Goal: Task Accomplishment & Management: Use online tool/utility

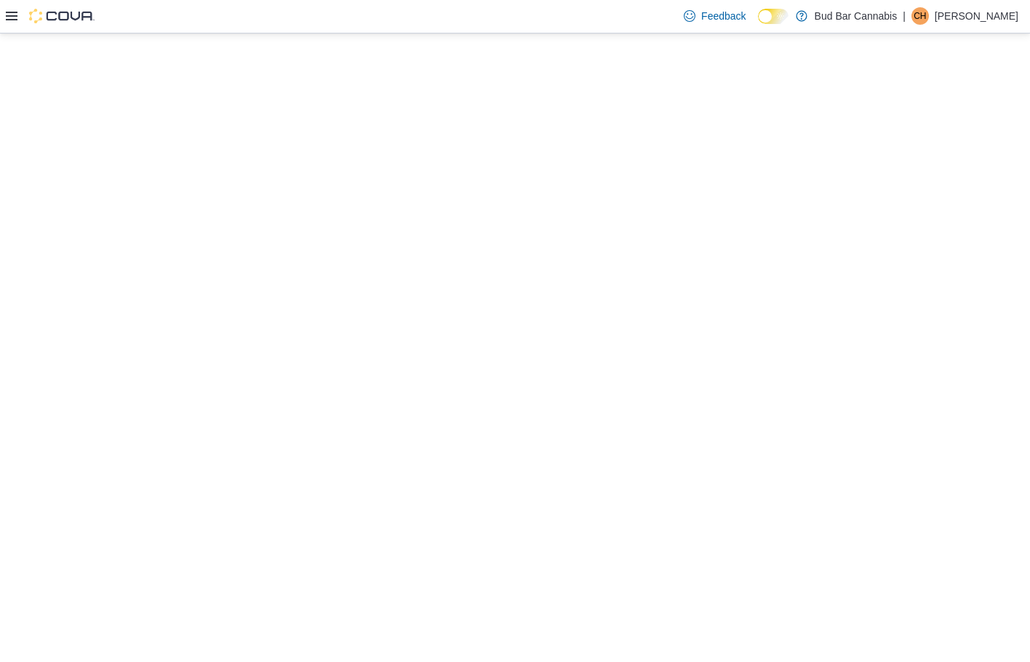
select select "**********"
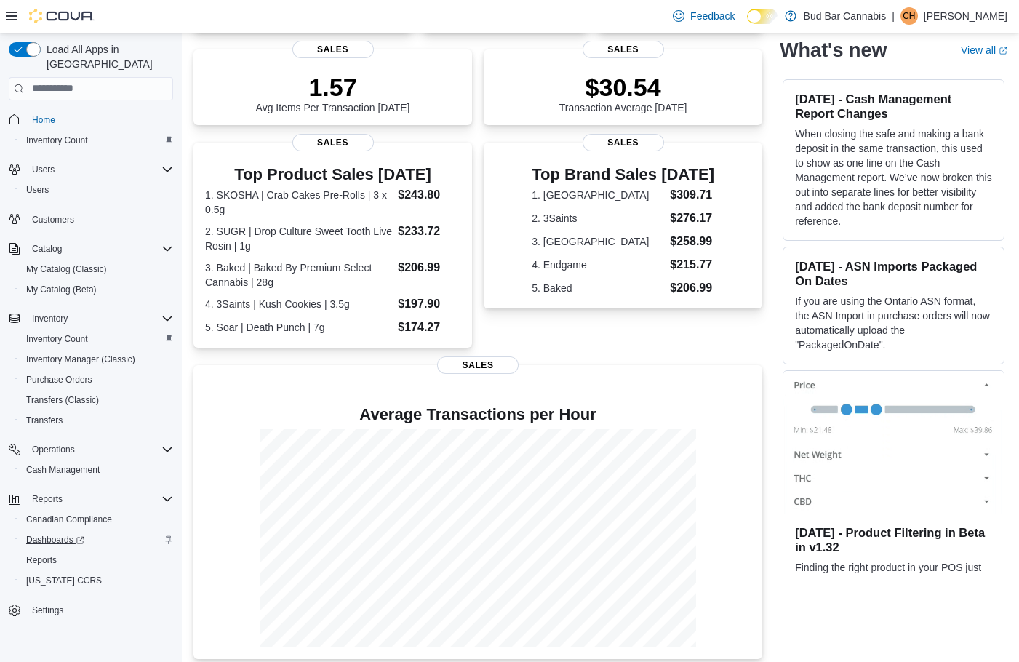
scroll to position [203, 0]
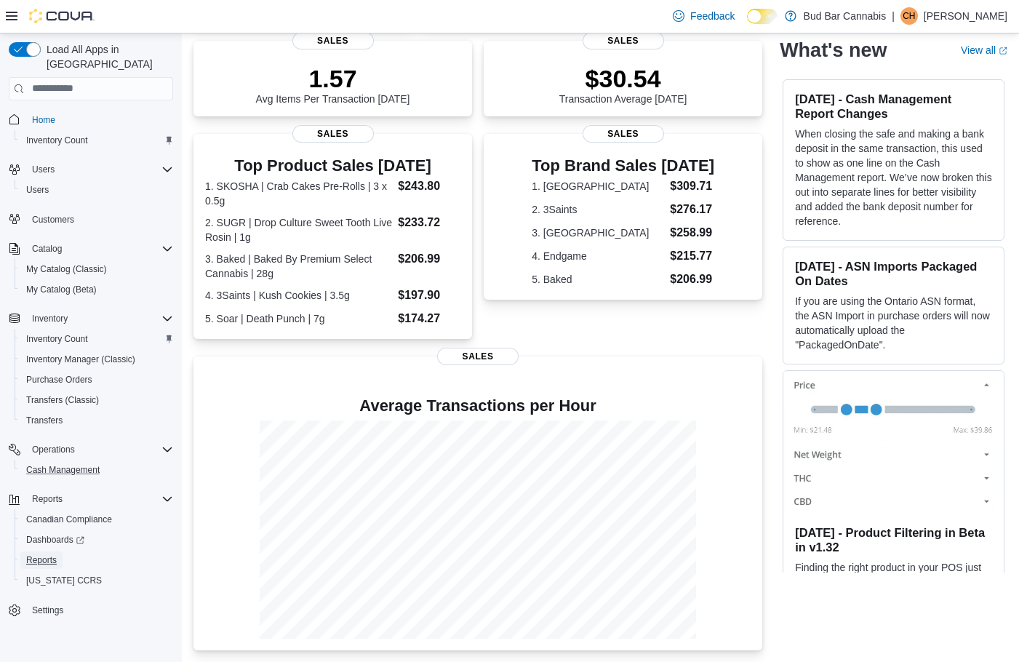
drag, startPoint x: 55, startPoint y: 544, endPoint x: 113, endPoint y: 446, distance: 113.8
click at [55, 554] on span "Reports" at bounding box center [41, 560] width 31 height 12
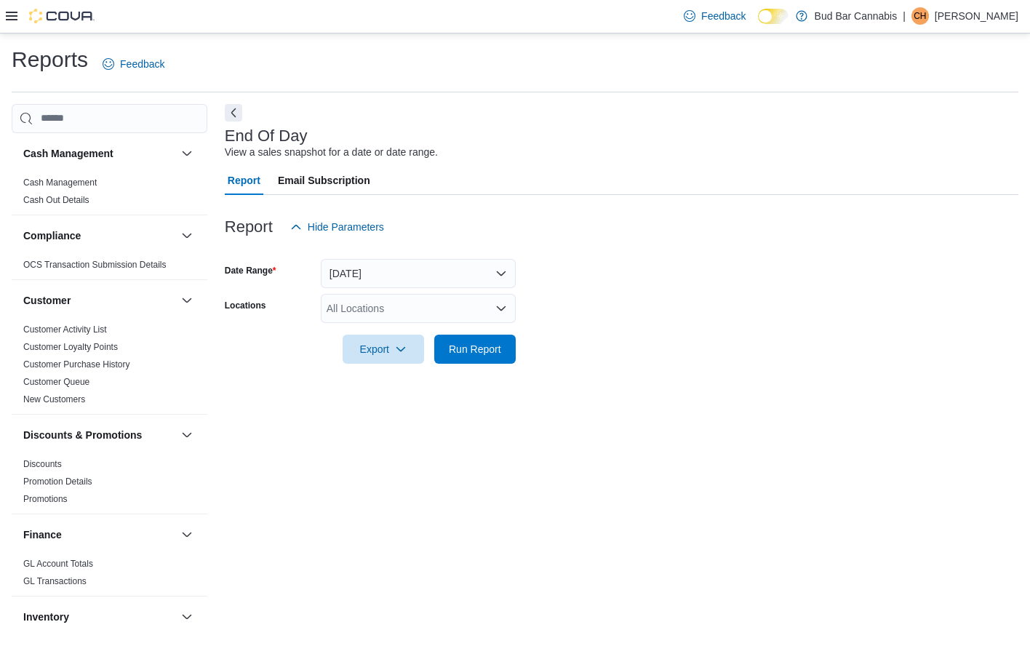
click at [428, 315] on div "All Locations" at bounding box center [418, 308] width 195 height 29
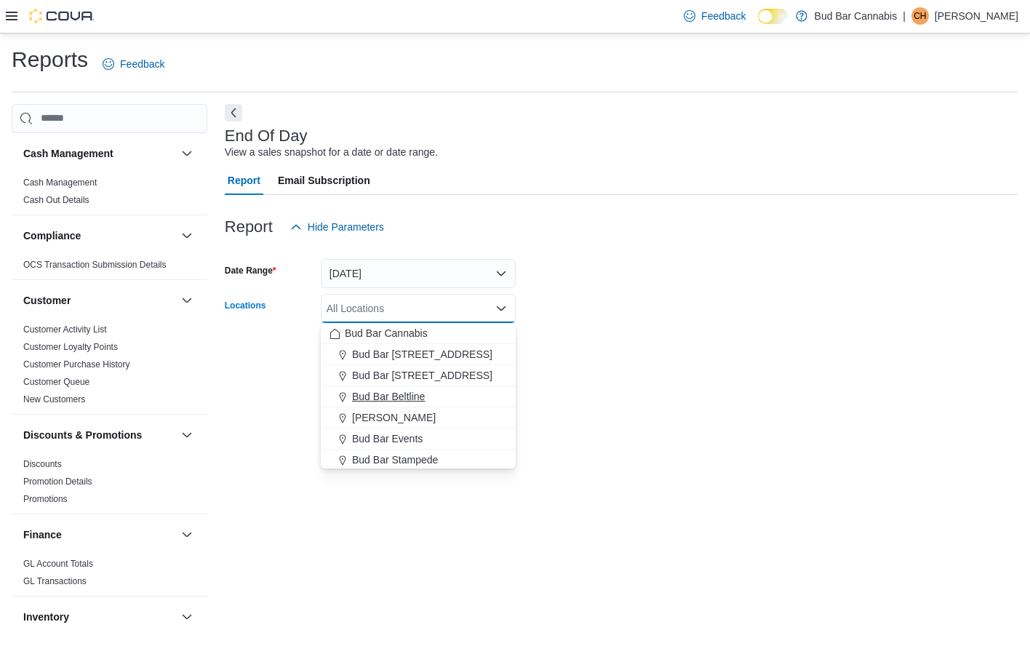
click at [401, 403] on span "Bud Bar Beltline" at bounding box center [388, 396] width 73 height 15
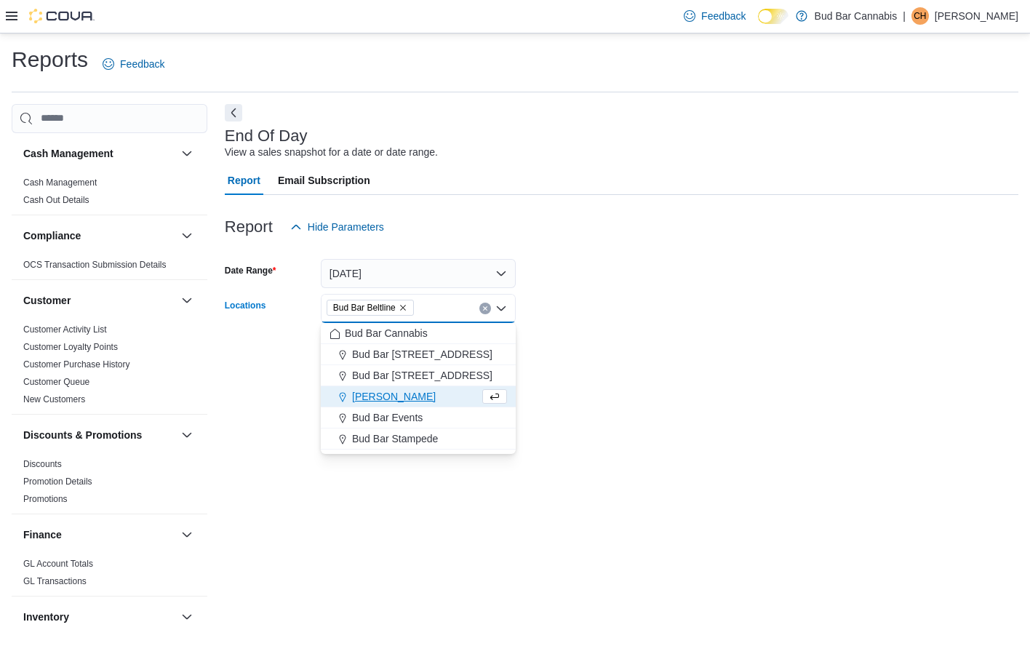
click at [611, 380] on div at bounding box center [622, 372] width 794 height 17
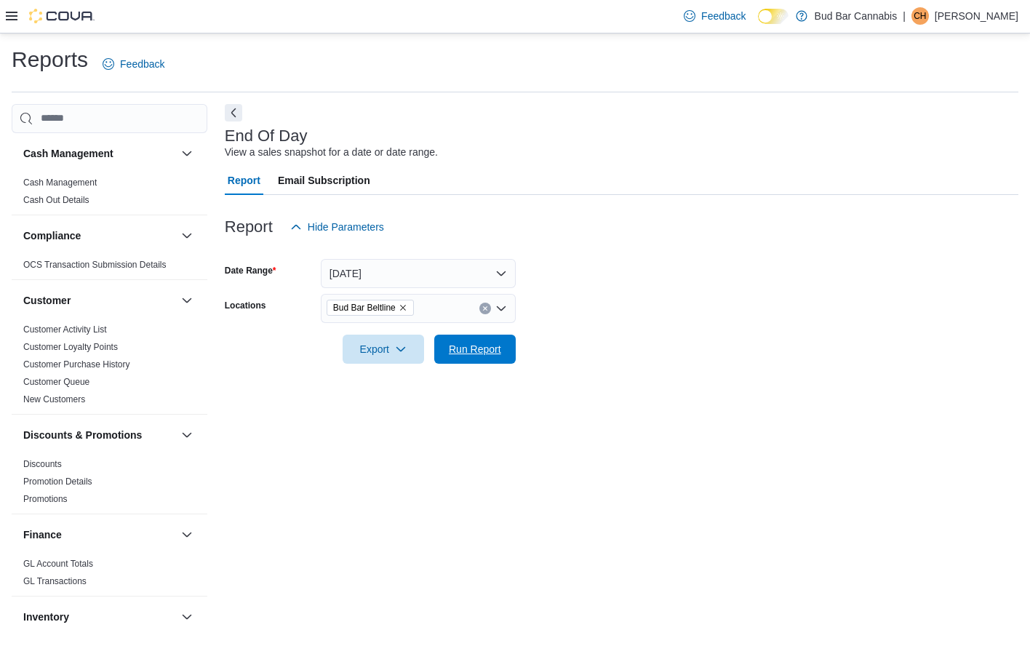
drag, startPoint x: 478, startPoint y: 349, endPoint x: 503, endPoint y: 391, distance: 49.3
click at [479, 348] on span "Run Report" at bounding box center [475, 349] width 52 height 15
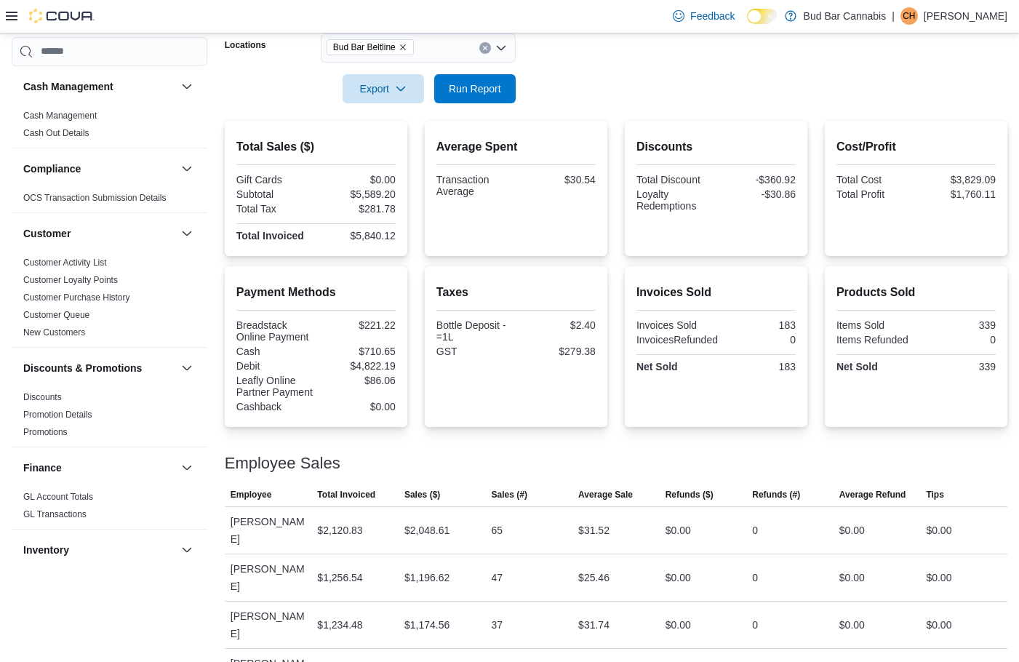
scroll to position [284, 0]
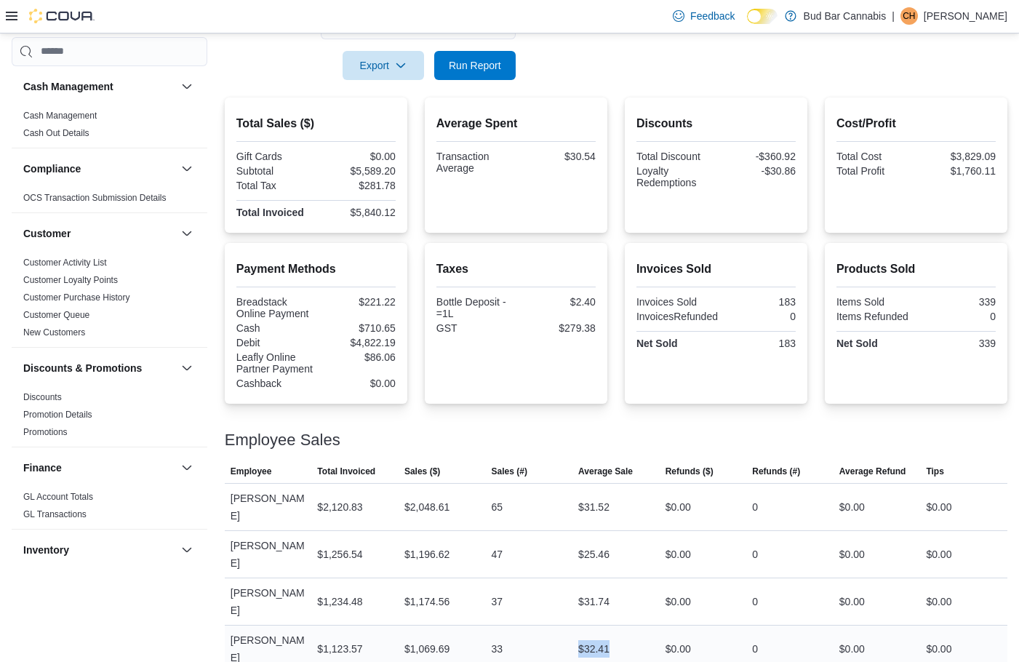
drag, startPoint x: 558, startPoint y: 588, endPoint x: 632, endPoint y: 586, distance: 74.2
click at [632, 625] on tr "Employee Caleb H Total Invoiced $1,123.57 Sales ($) $1,069.69 Sales (#) 33 Aver…" at bounding box center [616, 648] width 783 height 47
click at [628, 634] on div "$32.41" at bounding box center [616, 648] width 87 height 29
drag, startPoint x: 613, startPoint y: 585, endPoint x: 559, endPoint y: 585, distance: 53.8
click at [559, 625] on tr "Employee Caleb H Total Invoiced $1,123.57 Sales ($) $1,069.69 Sales (#) 33 Aver…" at bounding box center [616, 648] width 783 height 47
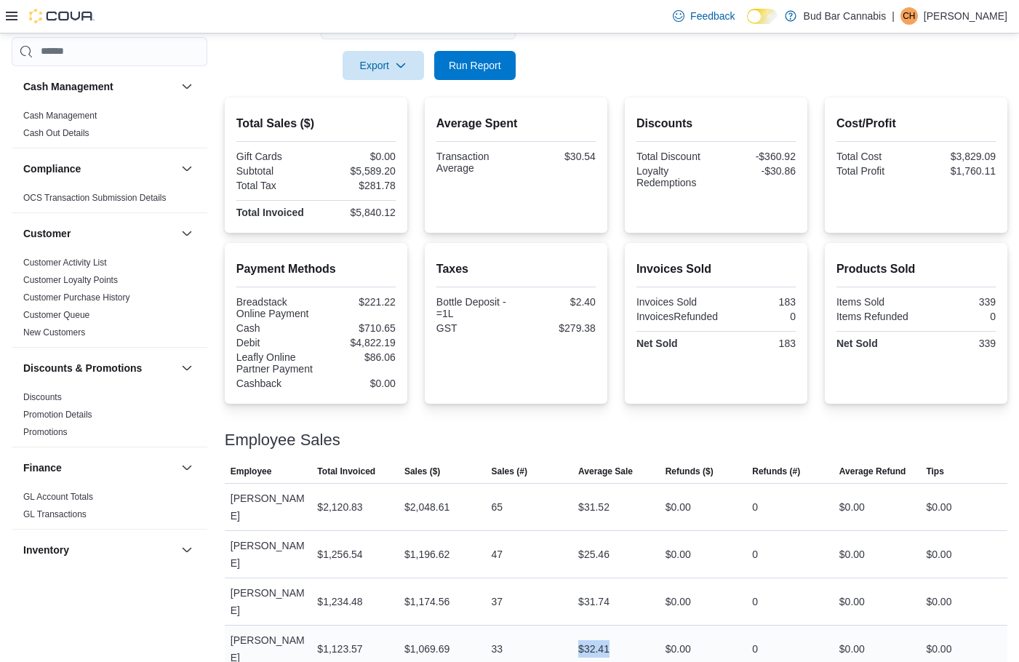
click at [559, 634] on div "33" at bounding box center [529, 648] width 87 height 29
drag, startPoint x: 559, startPoint y: 585, endPoint x: 665, endPoint y: 588, distance: 106.3
click at [669, 625] on tr "Employee Caleb H Total Invoiced $1,123.57 Sales ($) $1,069.69 Sales (#) 33 Aver…" at bounding box center [616, 648] width 783 height 47
click at [621, 634] on div "$32.41" at bounding box center [616, 648] width 87 height 29
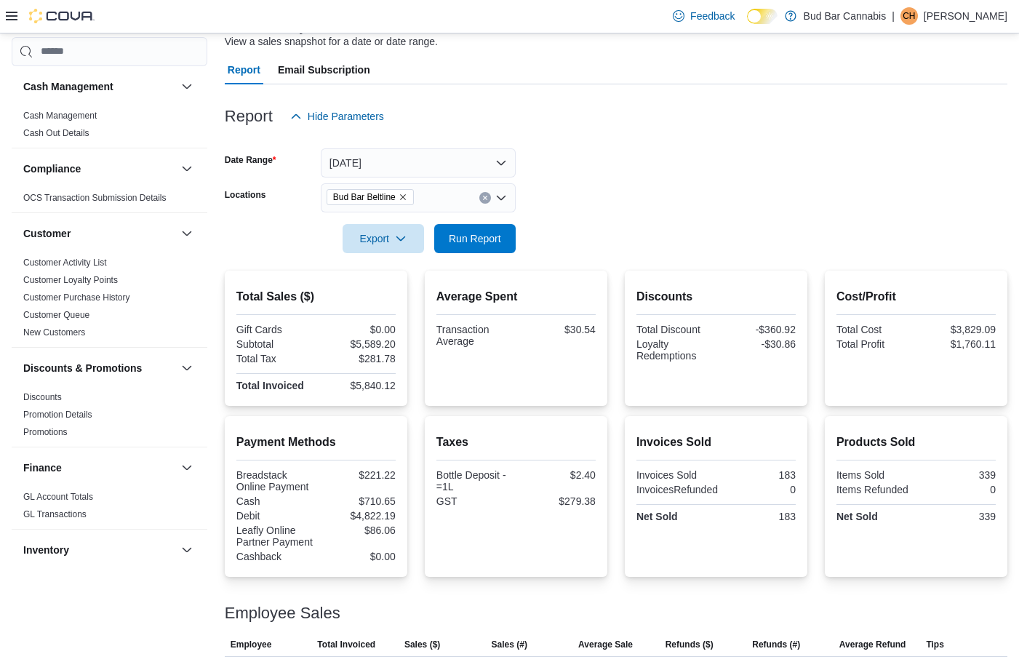
scroll to position [0, 0]
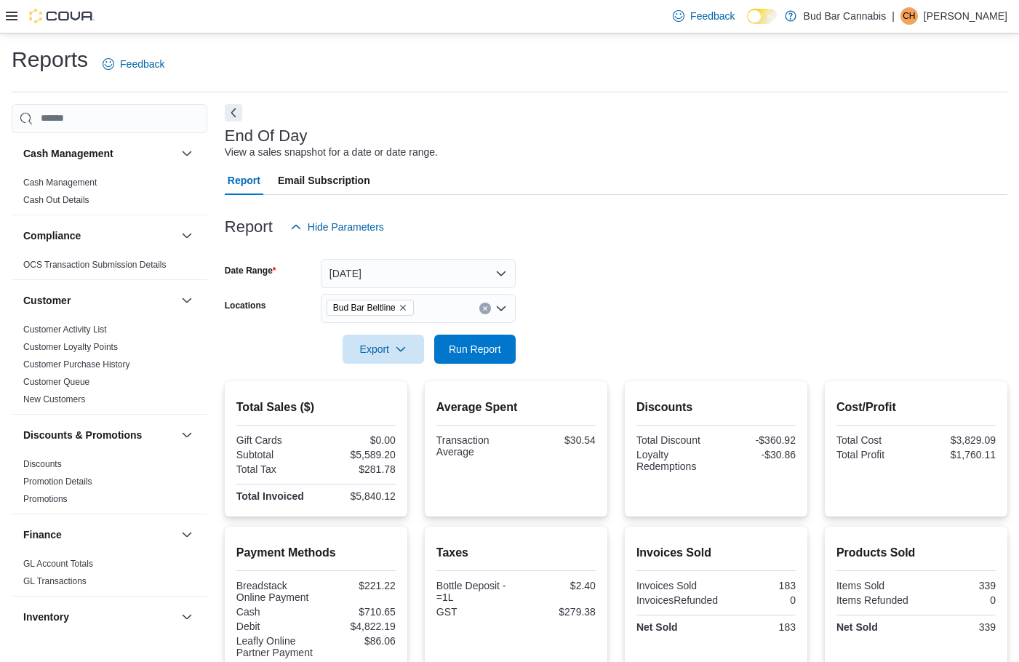
click at [15, 20] on icon at bounding box center [12, 16] width 12 height 9
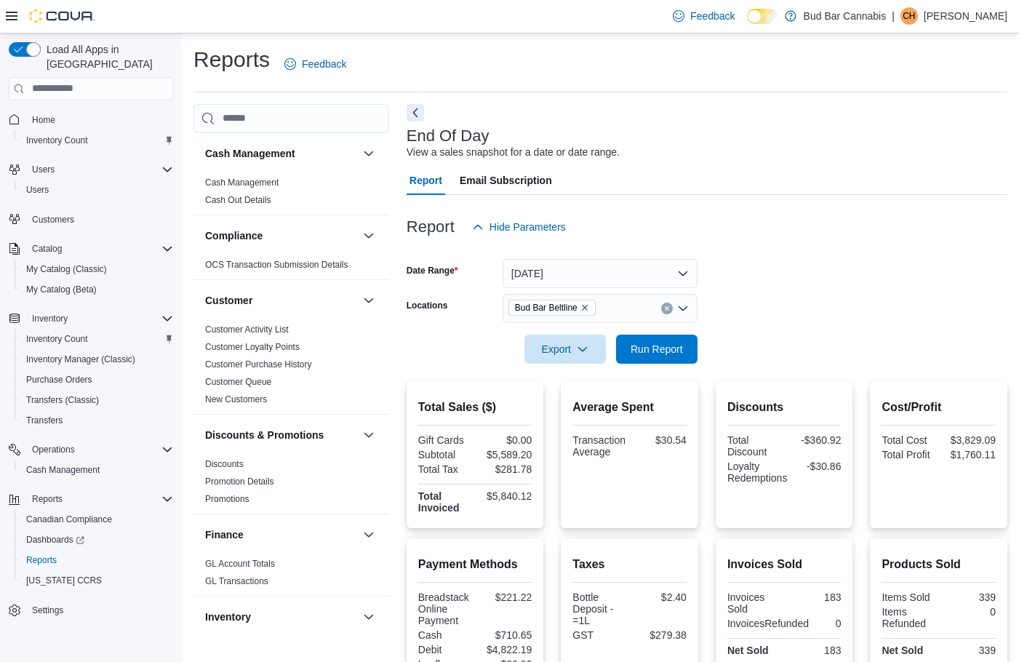
click at [68, 111] on span "Home" at bounding box center [99, 120] width 147 height 18
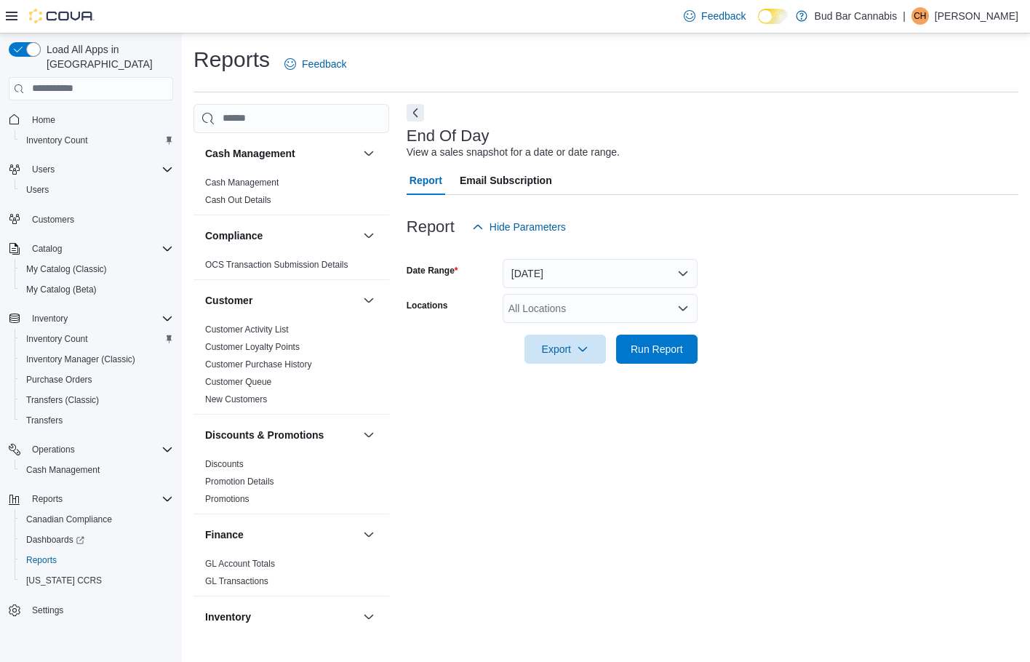
click at [526, 306] on div "All Locations" at bounding box center [600, 308] width 195 height 29
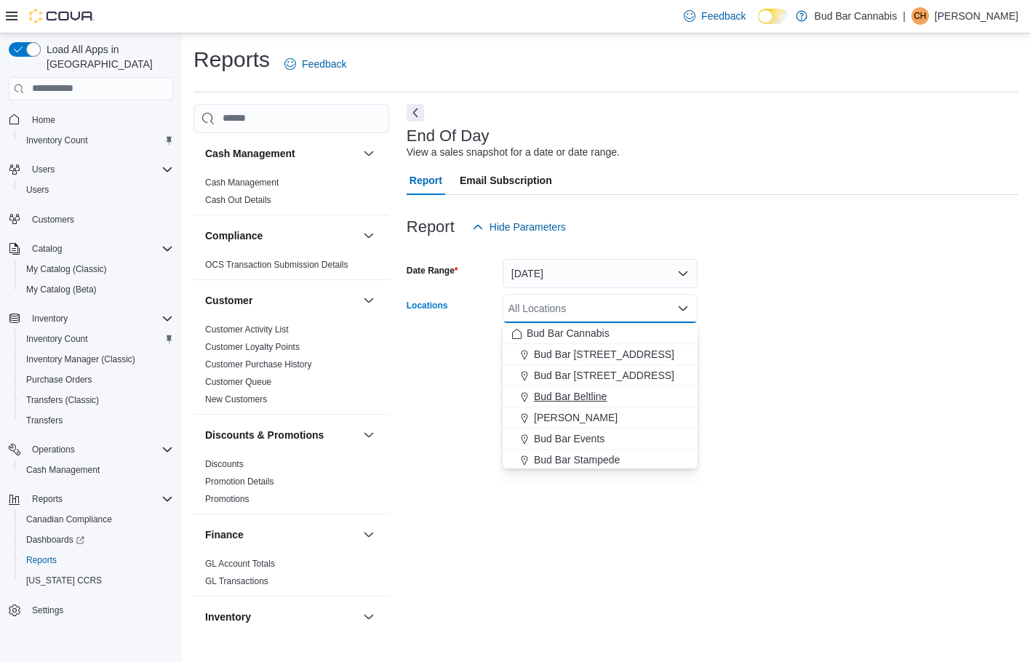
click at [591, 395] on span "Bud Bar Beltline" at bounding box center [570, 396] width 73 height 15
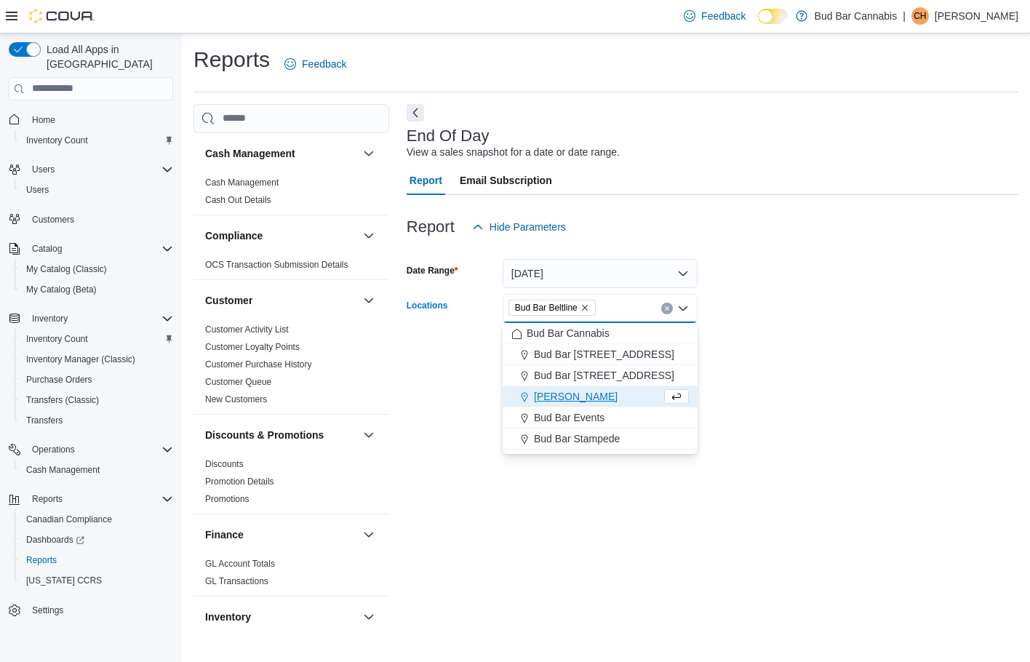
click at [795, 387] on div "End Of Day View a sales snapshot for a date or date range. Report Email Subscri…" at bounding box center [713, 367] width 612 height 526
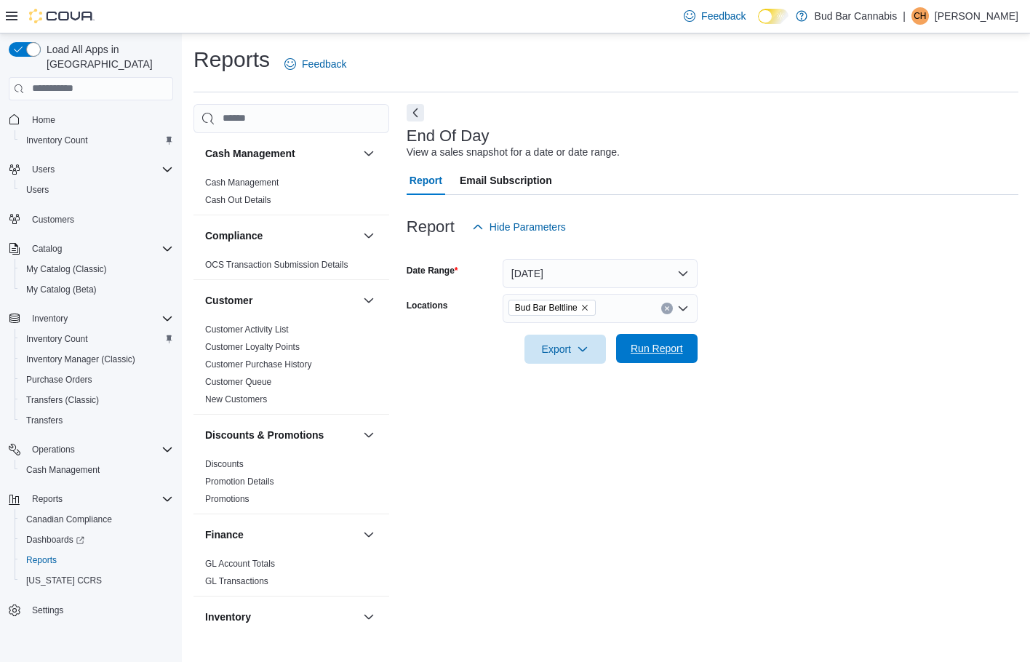
click at [677, 354] on span "Run Report" at bounding box center [657, 348] width 52 height 15
